Goal: Information Seeking & Learning: Understand process/instructions

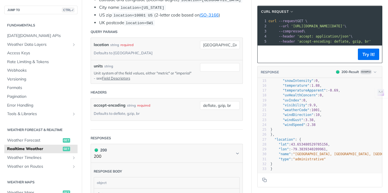
scroll to position [76, 0]
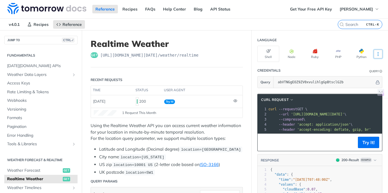
click at [376, 54] on icon "More ellipsis" at bounding box center [377, 53] width 5 height 5
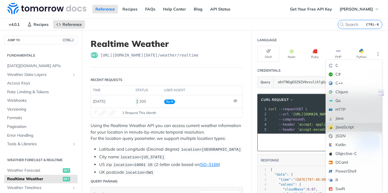
click at [338, 125] on div "JavaScript" at bounding box center [354, 127] width 56 height 9
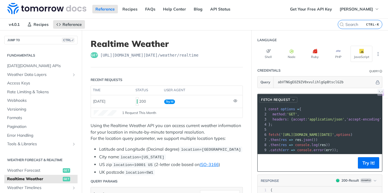
click at [280, 102] on span "fetch Request" at bounding box center [275, 99] width 29 height 5
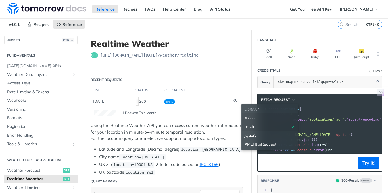
click at [257, 116] on div "Axios" at bounding box center [269, 118] width 51 height 6
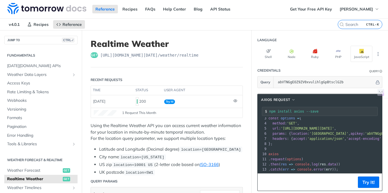
click at [311, 131] on span "'[GEOGRAPHIC_DATA]'" at bounding box center [328, 133] width 39 height 4
copy span "[GEOGRAPHIC_DATA]"
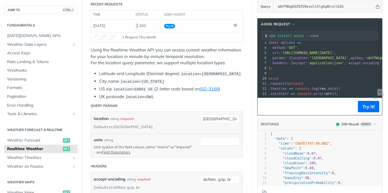
click at [316, 56] on span "'[GEOGRAPHIC_DATA]'" at bounding box center [328, 58] width 39 height 4
